Goal: Task Accomplishment & Management: Use online tool/utility

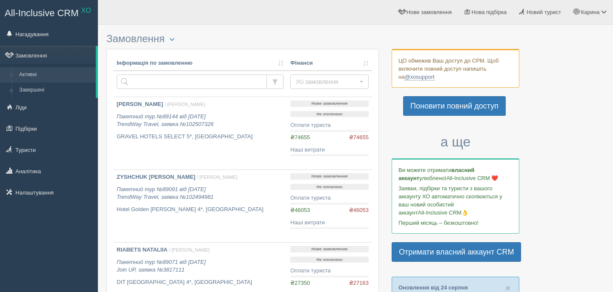
click at [168, 80] on input "text" at bounding box center [192, 81] width 150 height 14
type input "savenok"
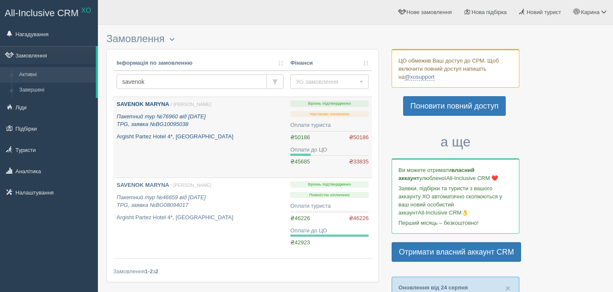
click at [160, 103] on b "SAVENOK MARYNA" at bounding box center [143, 104] width 53 height 6
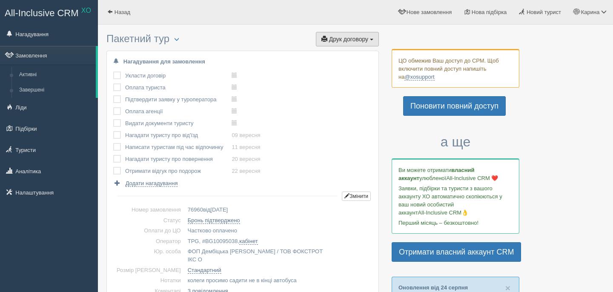
click at [341, 36] on span "Друк договору" at bounding box center [348, 39] width 39 height 7
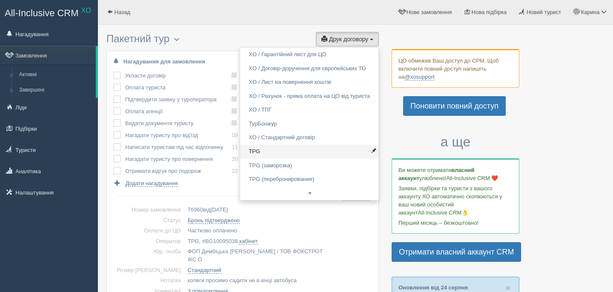
click at [297, 156] on link "TPG" at bounding box center [309, 152] width 138 height 14
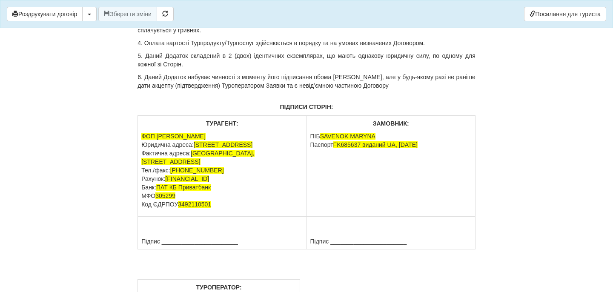
scroll to position [7113, 0]
